Goal: Information Seeking & Learning: Learn about a topic

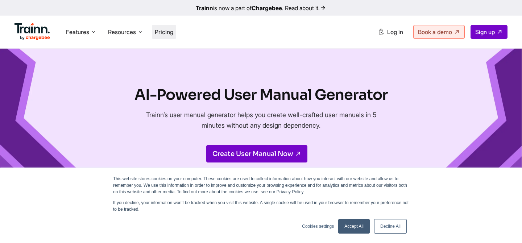
click at [166, 32] on span "Pricing" at bounding box center [164, 31] width 18 height 7
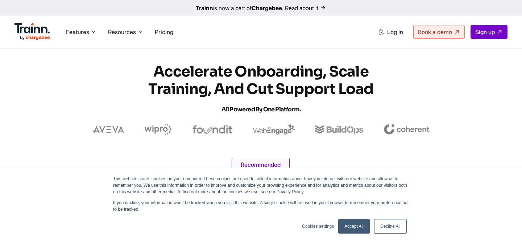
click at [348, 228] on link "Accept All" at bounding box center [354, 226] width 32 height 14
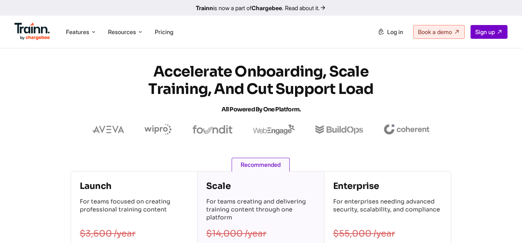
scroll to position [102, 0]
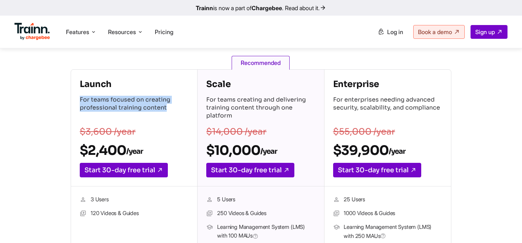
drag, startPoint x: 79, startPoint y: 99, endPoint x: 166, endPoint y: 107, distance: 87.3
click at [166, 107] on div "Launch For teams focused on creating professional training content $3,600 /year…" at bounding box center [134, 128] width 126 height 117
click at [166, 107] on p "For teams focused on creating professional training content" at bounding box center [134, 108] width 109 height 25
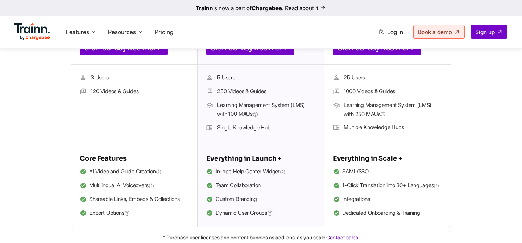
scroll to position [233, 0]
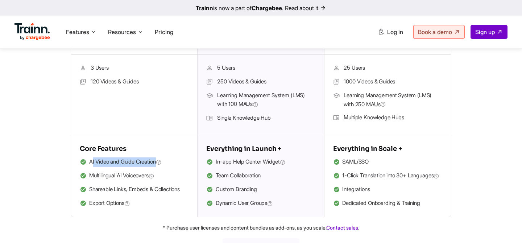
drag, startPoint x: 92, startPoint y: 163, endPoint x: 158, endPoint y: 162, distance: 66.0
click at [159, 163] on span "AI Video and Guide Creation" at bounding box center [125, 161] width 72 height 9
click at [158, 162] on span "AI Video and Guide Creation" at bounding box center [125, 161] width 72 height 9
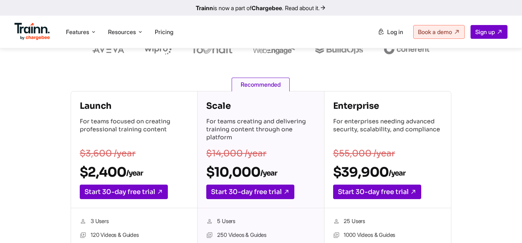
scroll to position [0, 0]
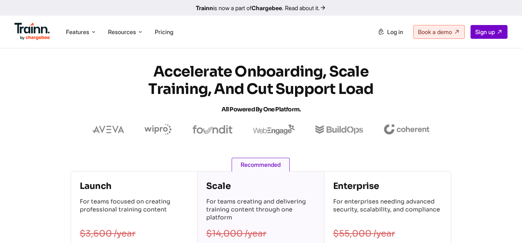
click at [39, 32] on img at bounding box center [32, 31] width 36 height 17
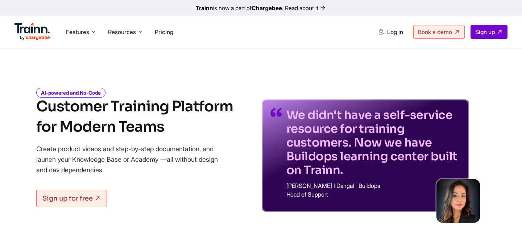
click at [265, 9] on b "Chargebee" at bounding box center [267, 7] width 30 height 7
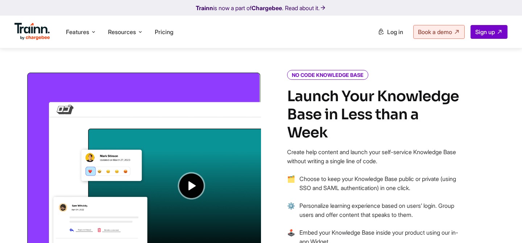
scroll to position [586, 0]
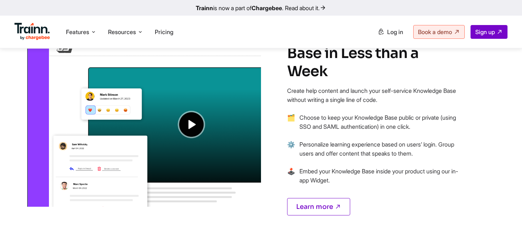
click at [193, 130] on img at bounding box center [143, 108] width 235 height 196
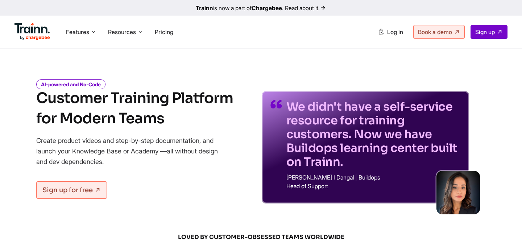
scroll to position [0, 0]
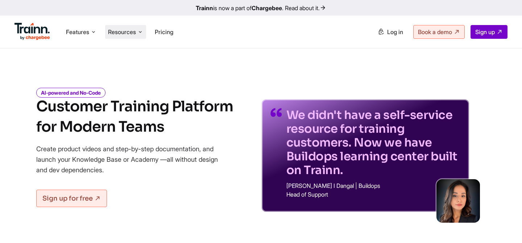
click at [136, 30] on span "Resources" at bounding box center [122, 32] width 28 height 8
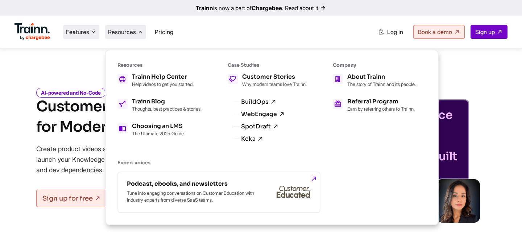
click at [89, 30] on span "Features" at bounding box center [77, 32] width 23 height 8
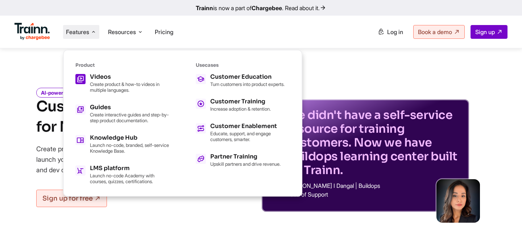
click at [117, 79] on div "Videos Create product & how-to videos in multiple languages." at bounding box center [130, 83] width 80 height 19
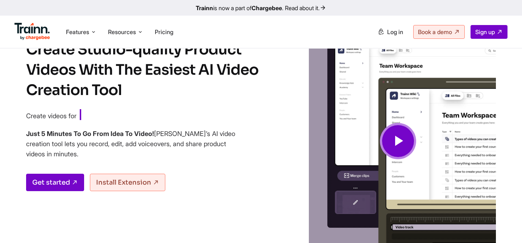
scroll to position [53, 0]
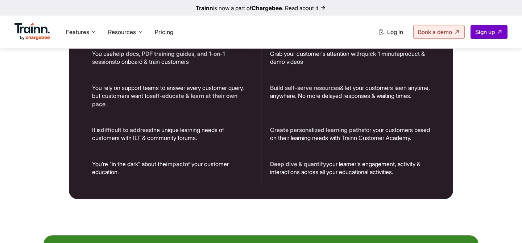
scroll to position [1279, 0]
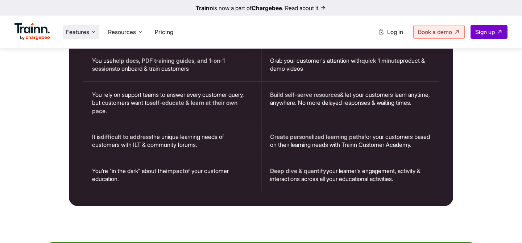
click at [96, 33] on icon at bounding box center [94, 31] width 6 height 7
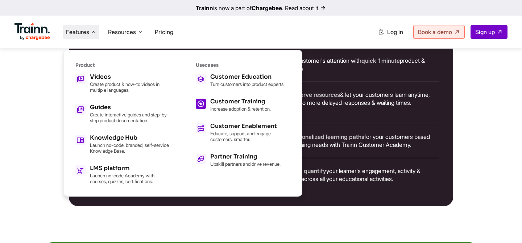
click at [250, 112] on p "Increase adoption & retention." at bounding box center [240, 109] width 61 height 6
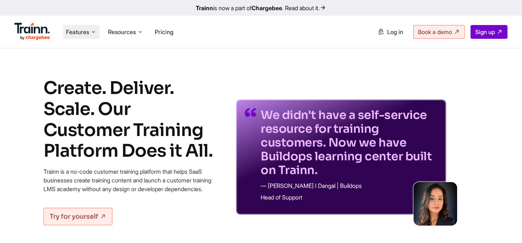
click at [78, 35] on span "Features" at bounding box center [77, 32] width 23 height 8
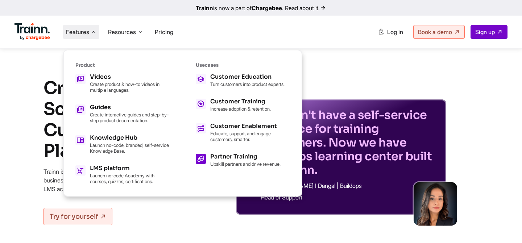
click at [229, 159] on h5 "Partner Training" at bounding box center [245, 157] width 70 height 6
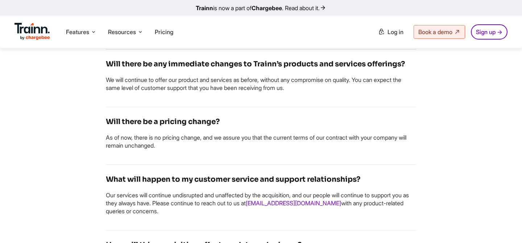
scroll to position [635, 0]
